Goal: Go to known website: Access a specific website the user already knows

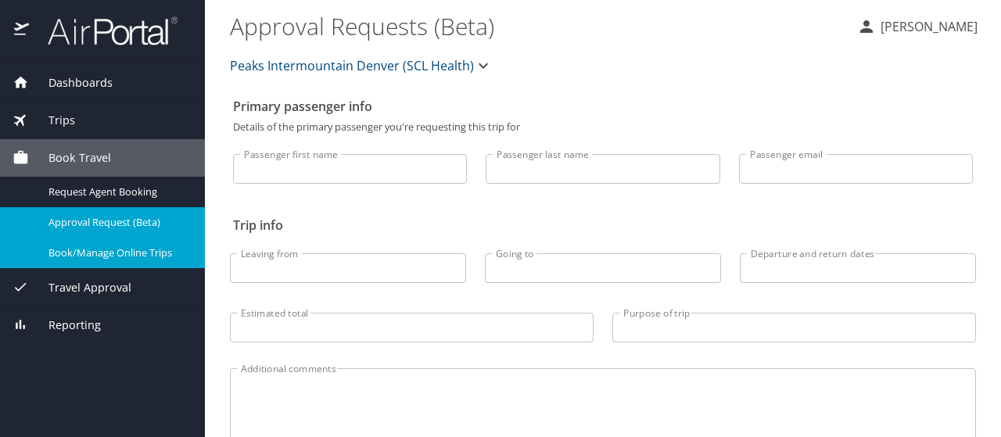
click at [120, 251] on span "Book/Manage Online Trips" at bounding box center [117, 252] width 138 height 15
